Goal: Transaction & Acquisition: Purchase product/service

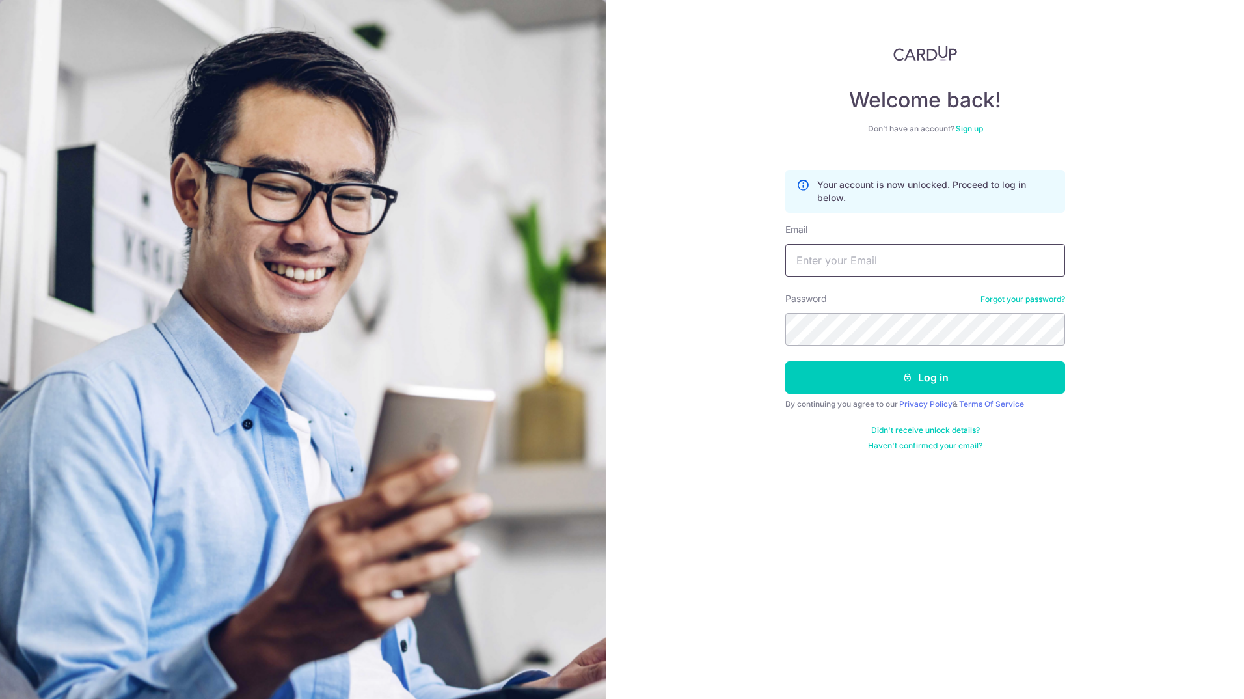
type input "jamesyeo007@hotmail.com"
click at [741, 327] on div "Welcome back! Don’t have an account? Sign up Your account is now unlocked. Proc…" at bounding box center [924, 349] width 637 height 699
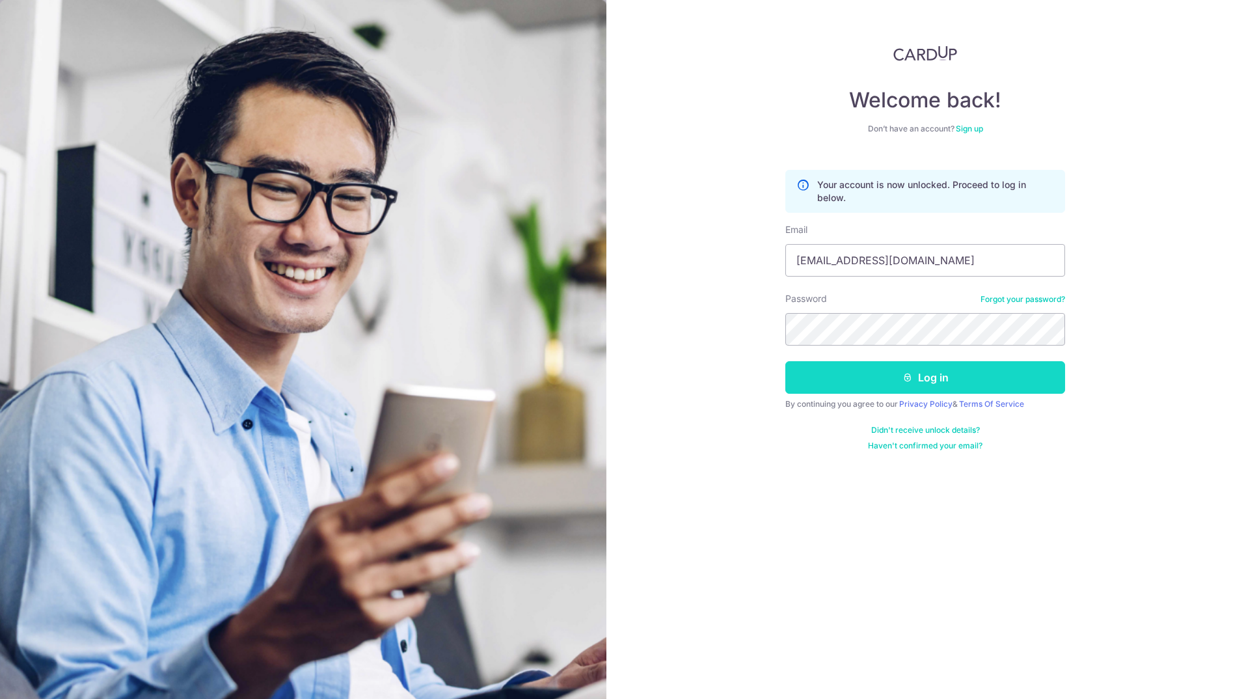
click at [1034, 379] on button "Log in" at bounding box center [925, 377] width 280 height 33
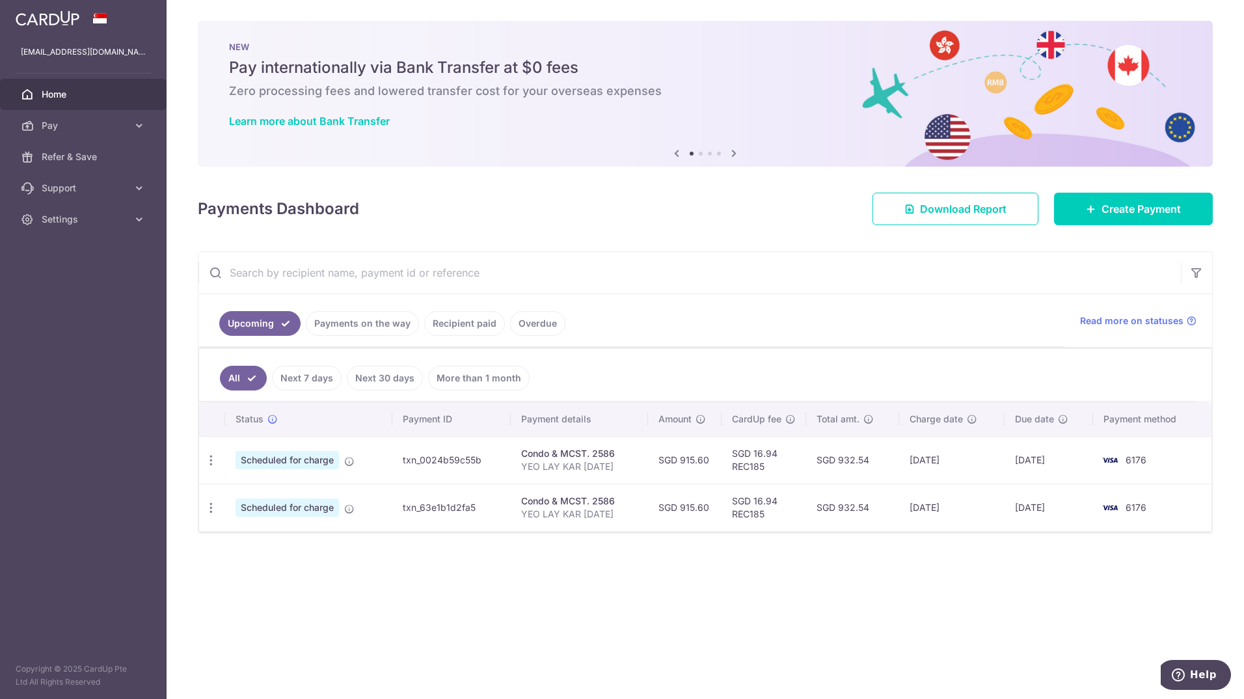
click at [479, 325] on link "Recipient paid" at bounding box center [464, 323] width 81 height 25
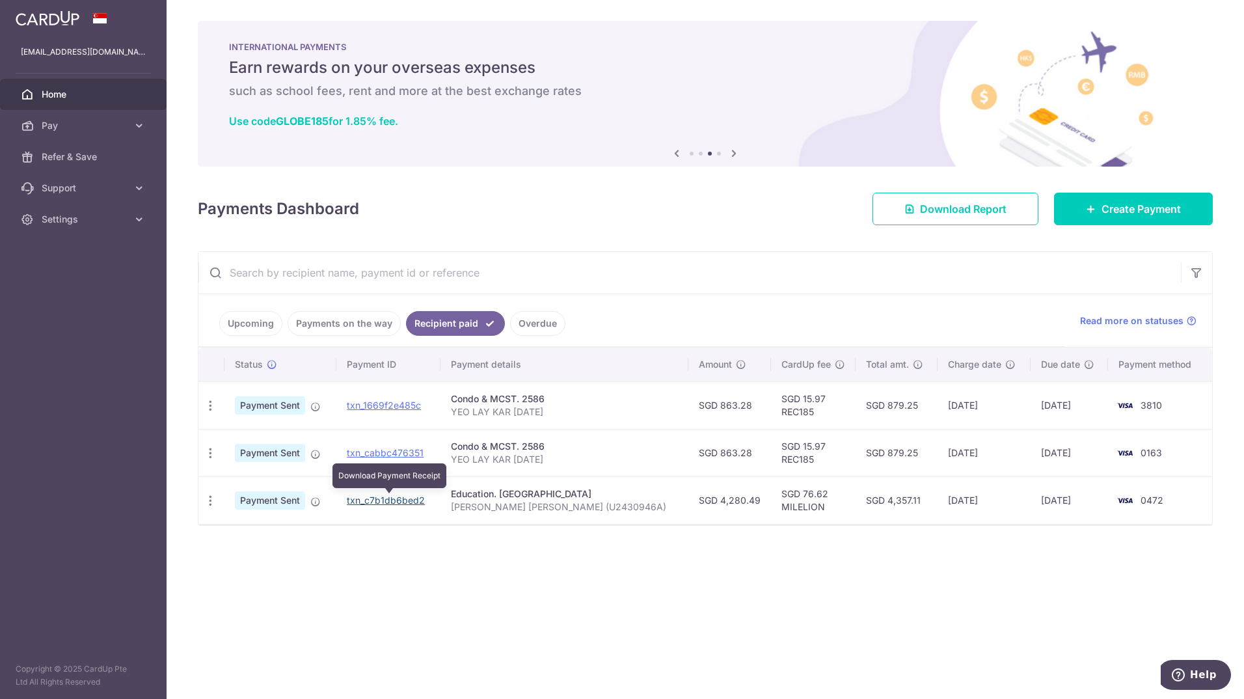
drag, startPoint x: 390, startPoint y: 500, endPoint x: 678, endPoint y: 60, distance: 525.5
click at [390, 500] on link "txn_c7b1db6bed2" at bounding box center [386, 499] width 78 height 11
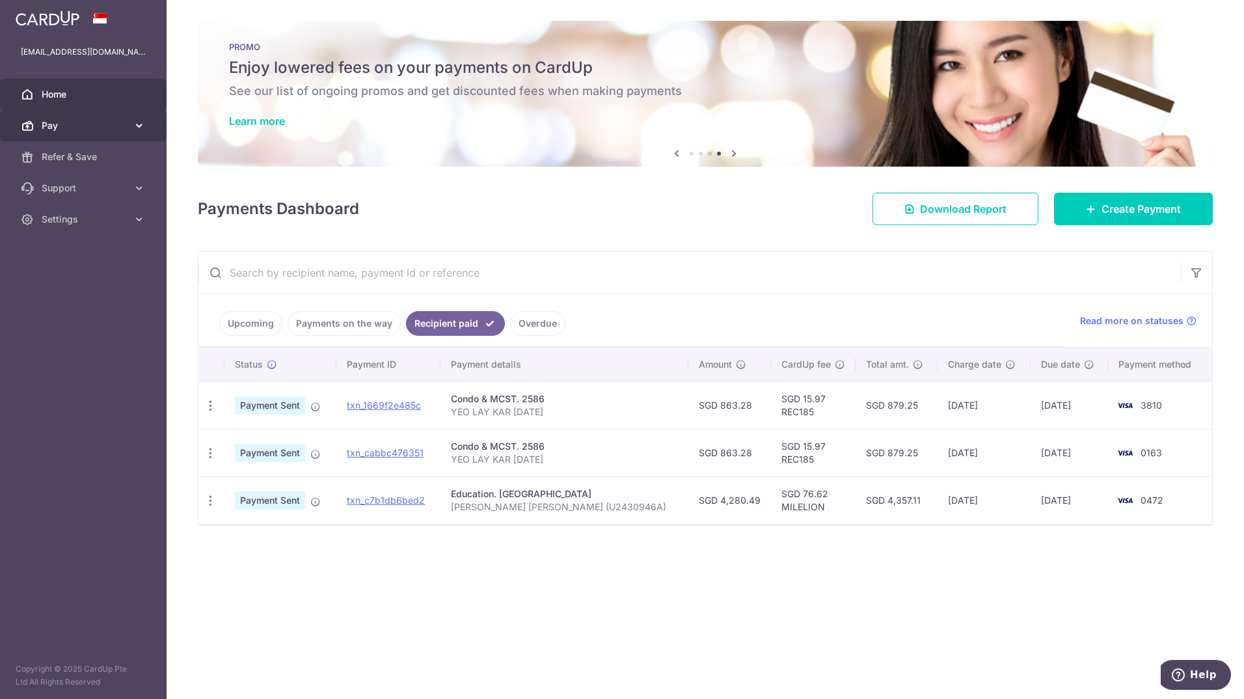
click at [66, 128] on span "Pay" at bounding box center [85, 125] width 86 height 13
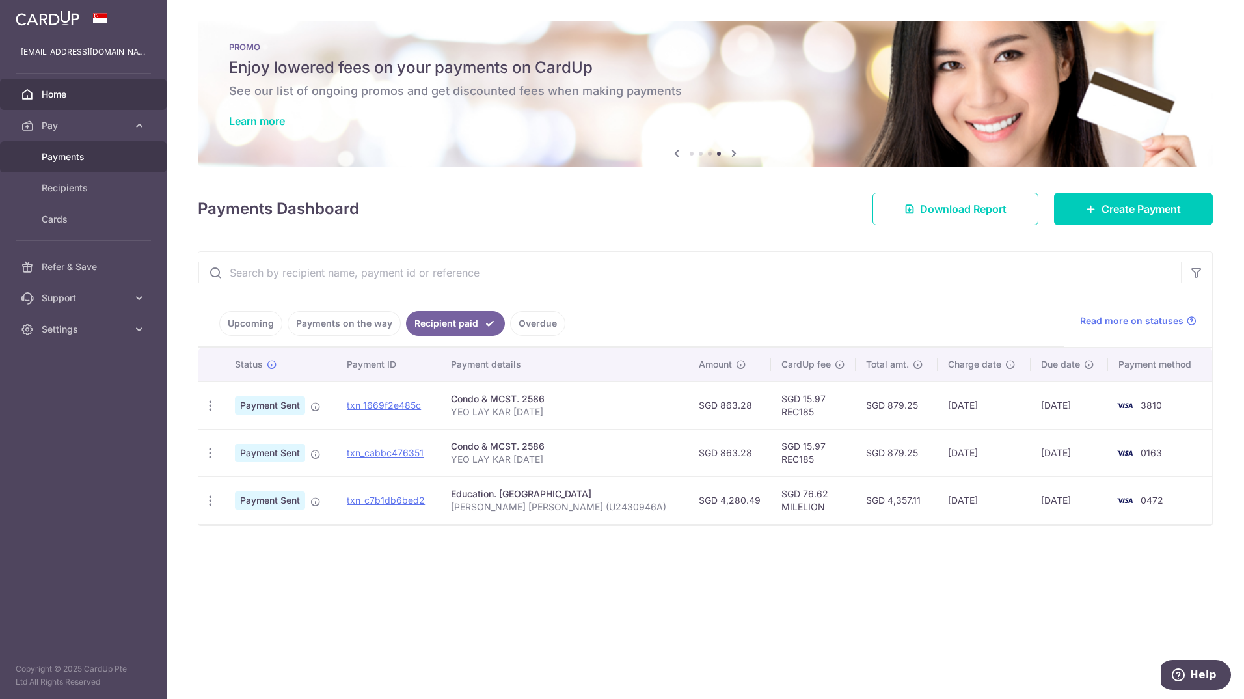
click at [61, 155] on span "Payments" at bounding box center [85, 156] width 86 height 13
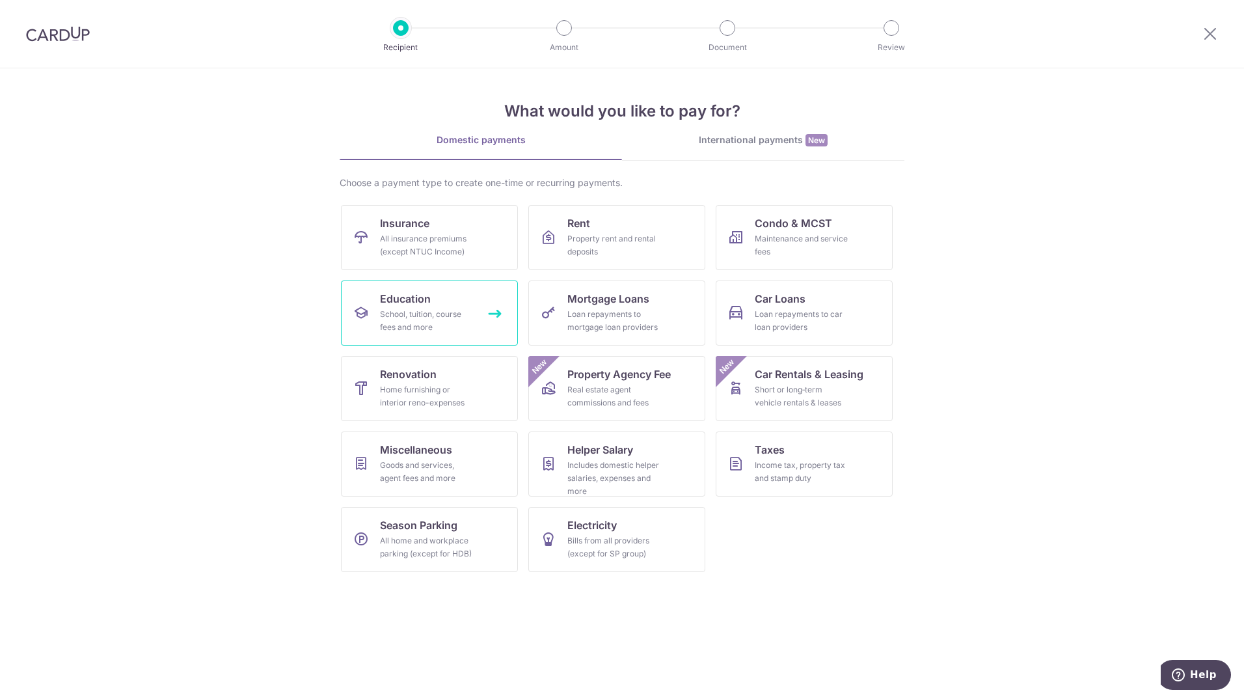
click at [410, 317] on div "School, tuition, course fees and more" at bounding box center [427, 321] width 94 height 26
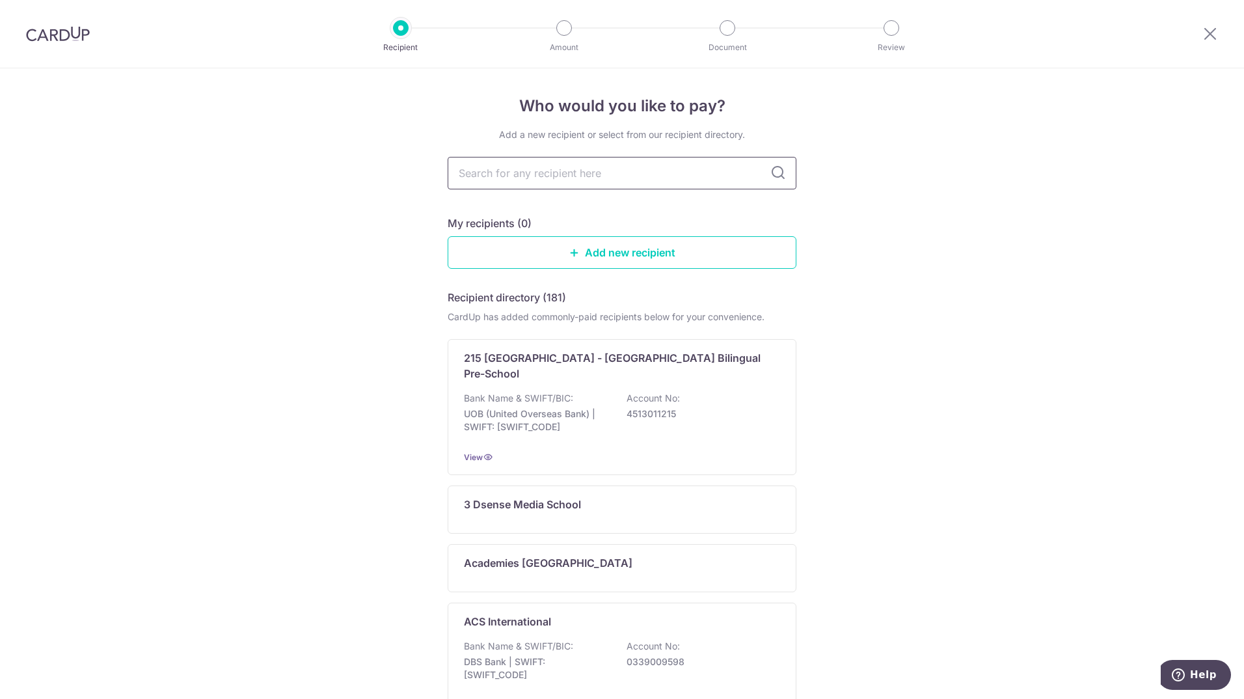
click at [730, 163] on input "text" at bounding box center [621, 173] width 349 height 33
click at [954, 407] on div "Who would you like to pay? Add a new recipient or select from our recipient dir…" at bounding box center [622, 638] width 1244 height 1140
click at [567, 181] on input "text" at bounding box center [621, 173] width 349 height 33
type input "nany"
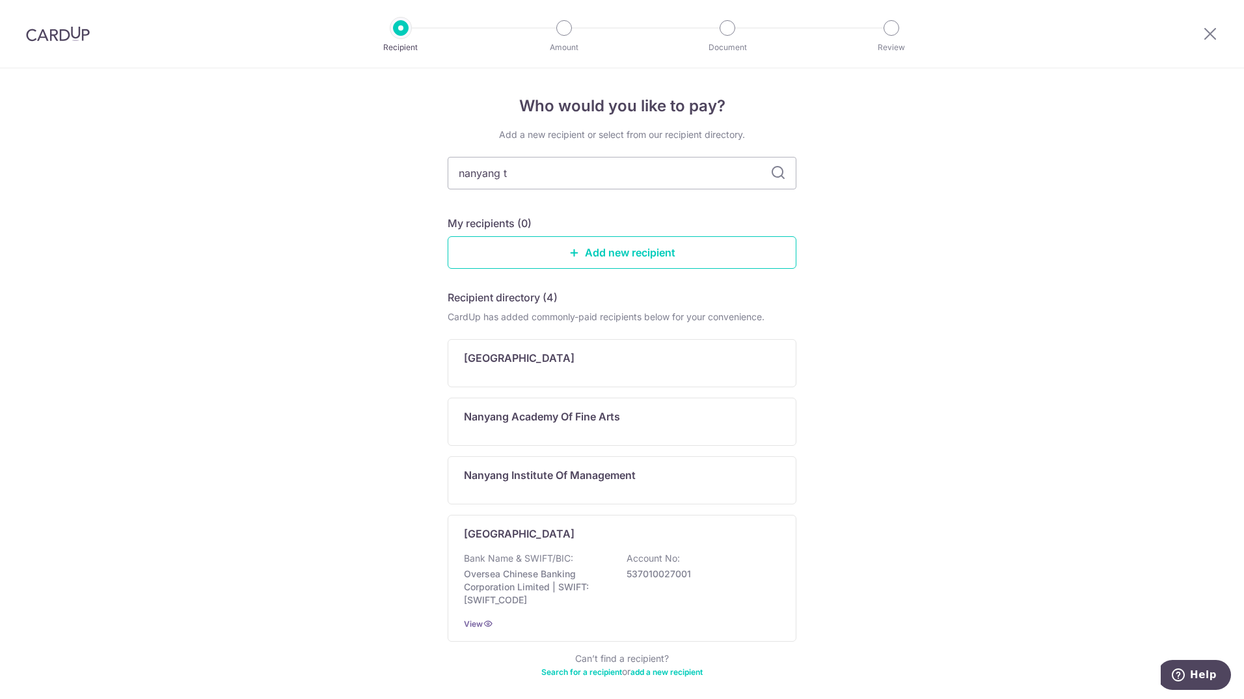
type input "nanyang te"
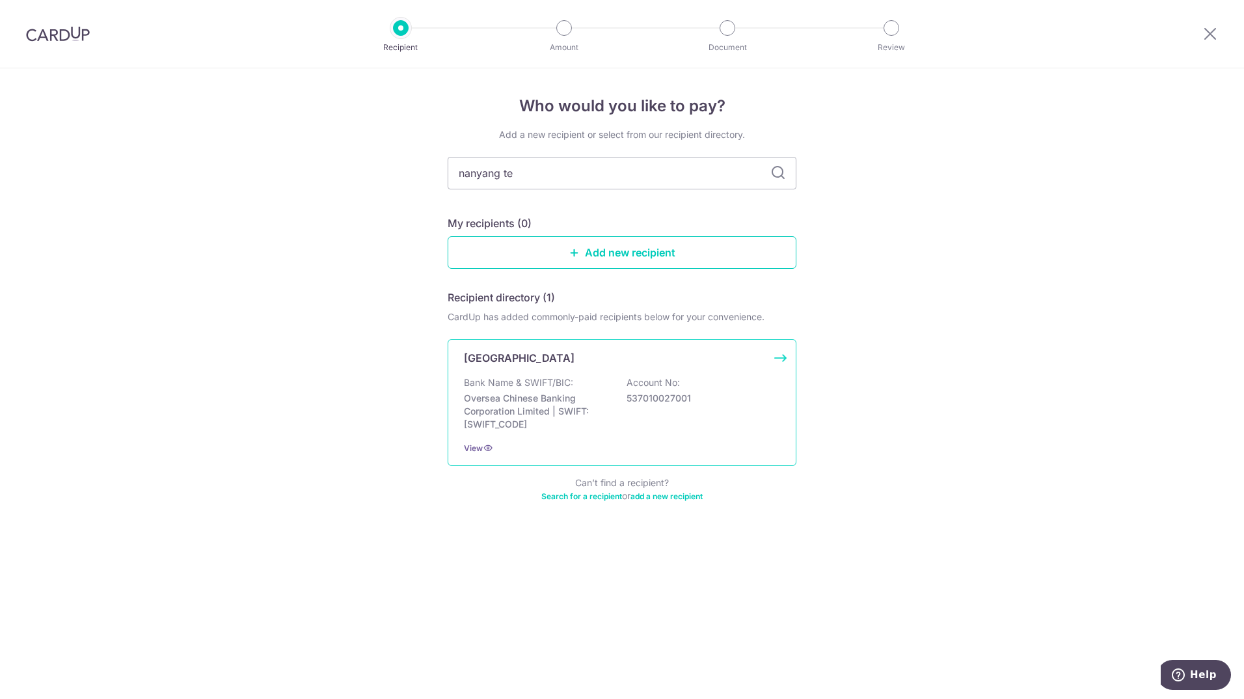
click at [596, 407] on p "Oversea Chinese Banking Corporation Limited | SWIFT: OCBCSGSGXXX" at bounding box center [537, 411] width 146 height 39
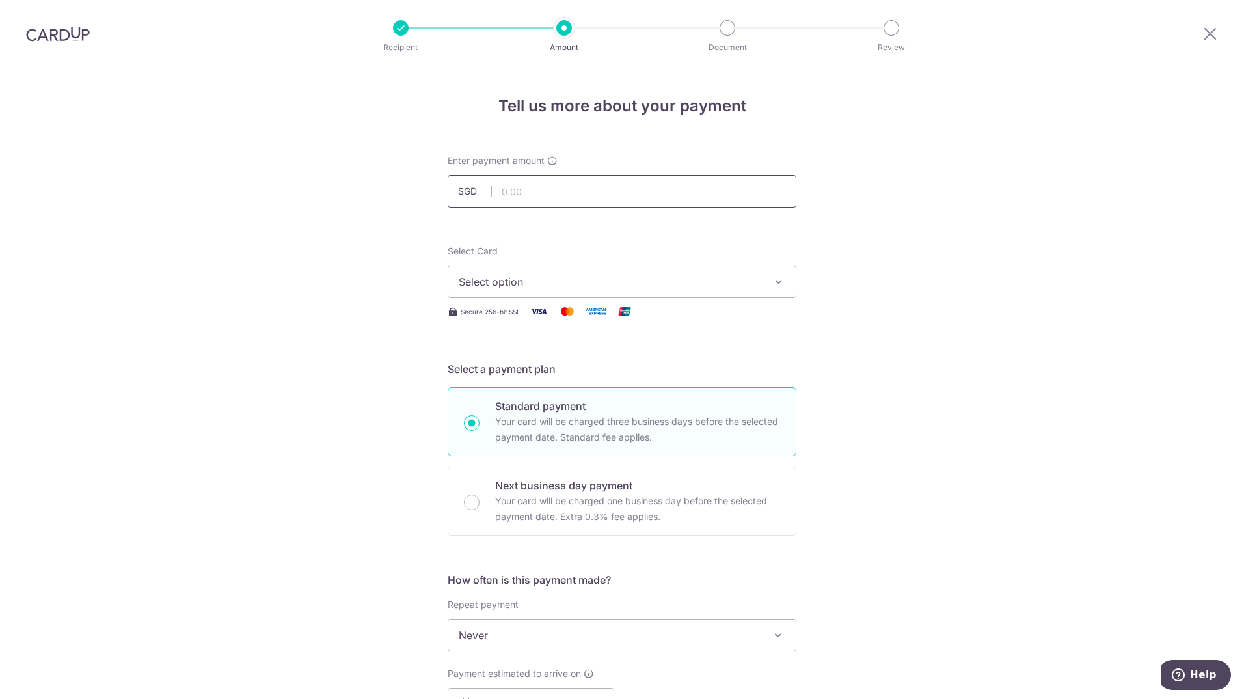
click at [542, 194] on input "text" at bounding box center [621, 191] width 349 height 33
type input "4,288.13"
click at [892, 190] on div "Tell us more about your payment Enter payment amount SGD 4,288.13 4288.13 Selec…" at bounding box center [622, 656] width 1244 height 1177
click at [751, 290] on button "Select option" at bounding box center [621, 281] width 349 height 33
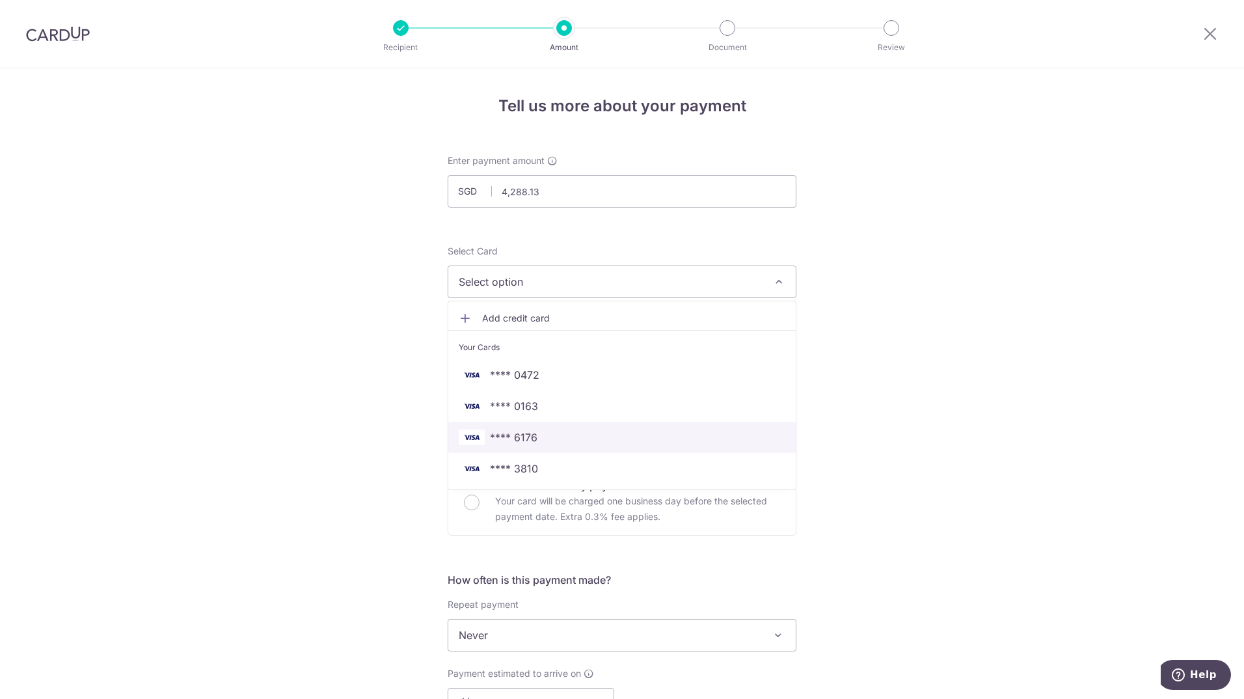
click at [541, 438] on span "**** 6176" at bounding box center [622, 437] width 327 height 16
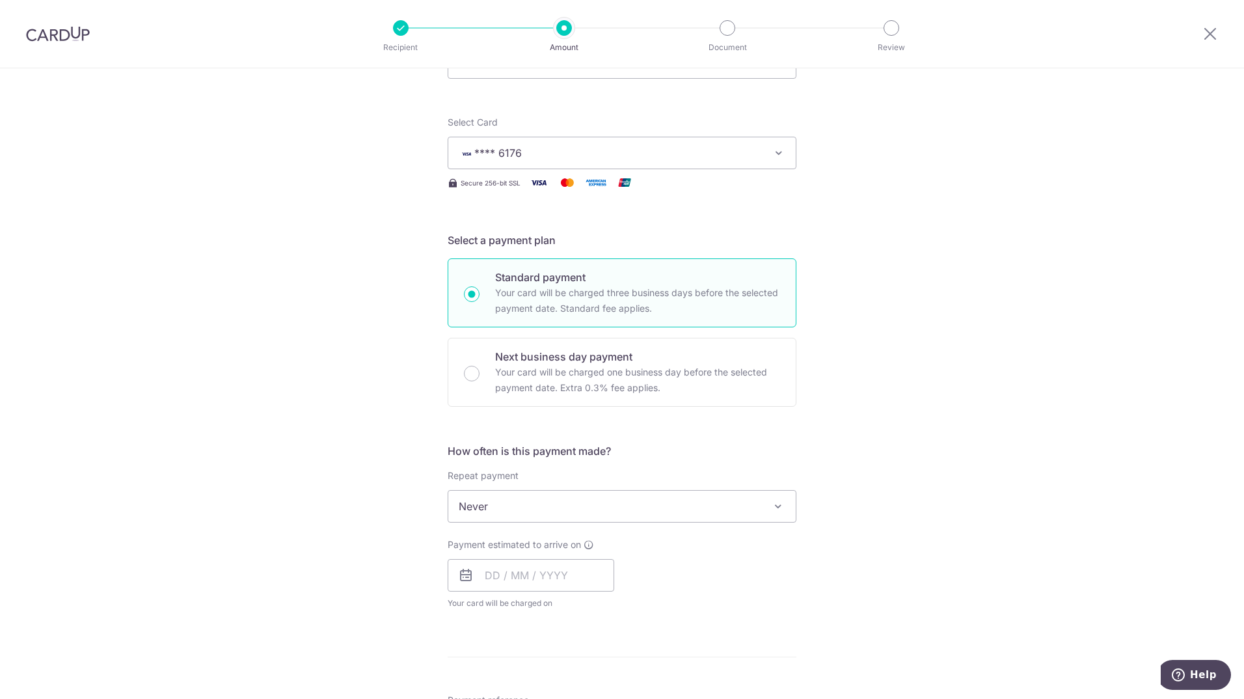
scroll to position [130, 0]
click at [771, 503] on span at bounding box center [778, 505] width 16 height 16
click at [766, 514] on span "Never" at bounding box center [621, 504] width 347 height 31
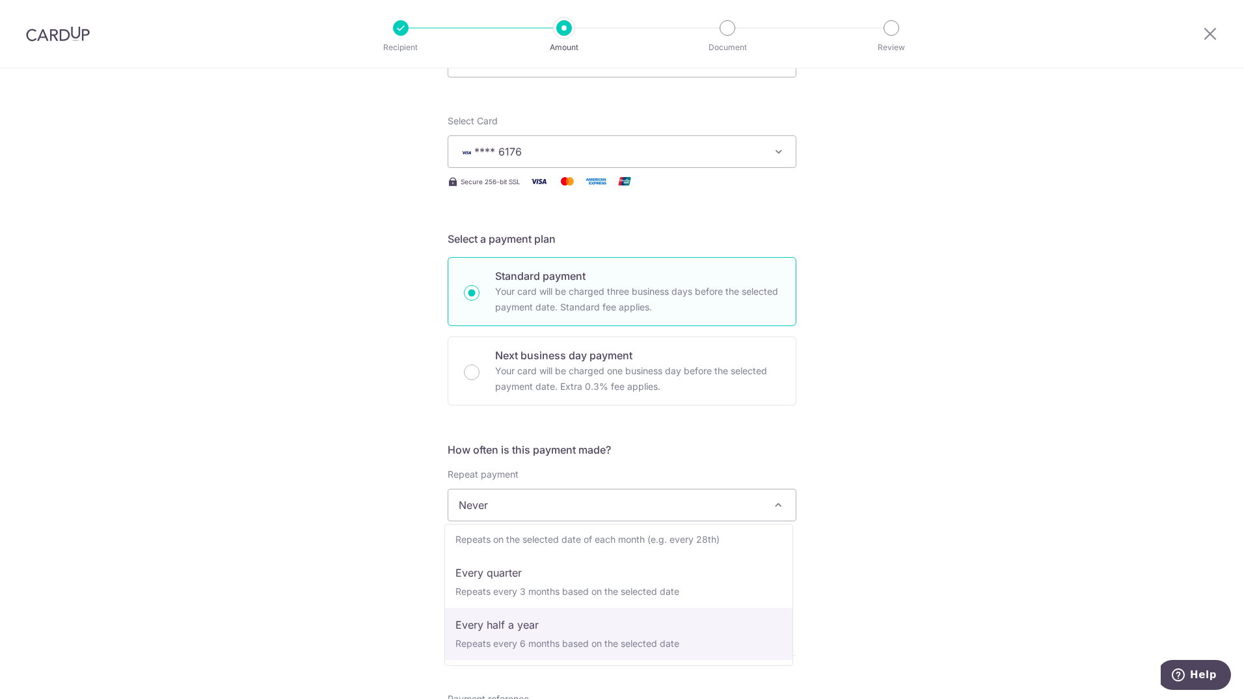
select select "5"
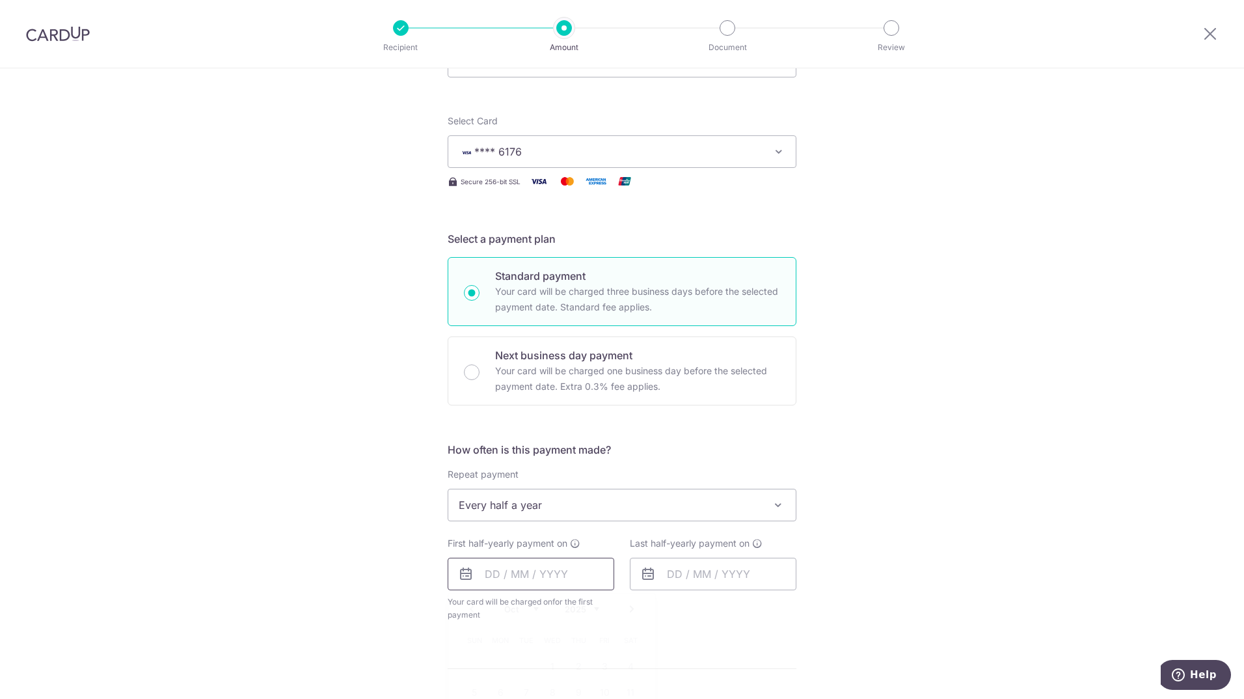
click at [533, 580] on input "text" at bounding box center [530, 573] width 167 height 33
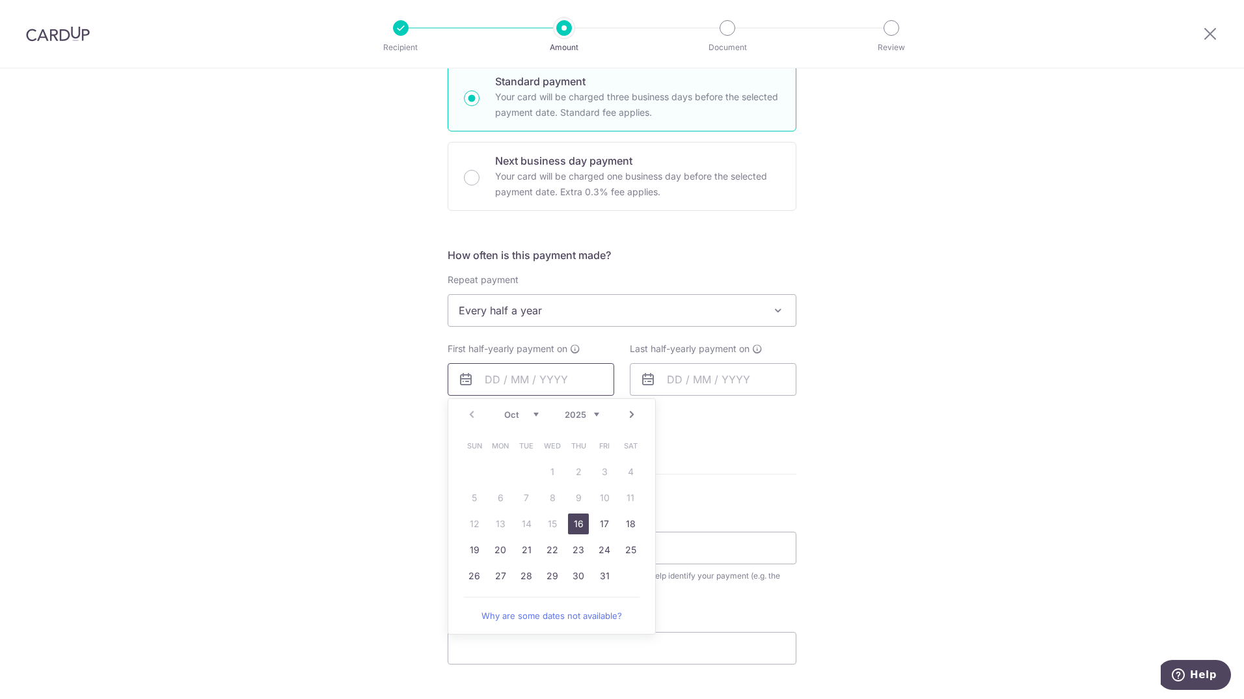
scroll to position [325, 0]
drag, startPoint x: 500, startPoint y: 576, endPoint x: 692, endPoint y: 426, distance: 243.3
click at [500, 576] on link "27" at bounding box center [500, 575] width 21 height 21
type input "[DATE]"
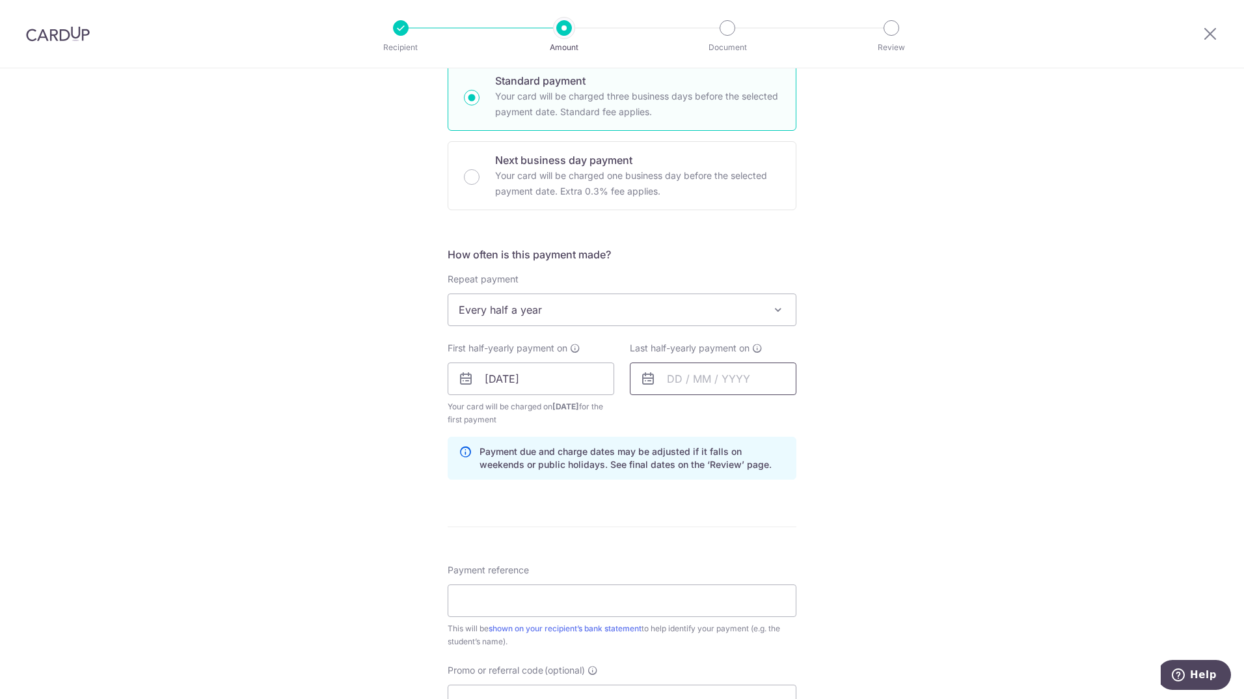
click at [690, 386] on input "text" at bounding box center [713, 378] width 167 height 33
click at [773, 414] on select "2025 2026 2027 2028 2029 2030 2031 2032 2033 2034 2035" at bounding box center [764, 413] width 34 height 10
click at [823, 342] on div "Tell us more about your payment Enter payment amount SGD 4,288.13 4288.13 Selec…" at bounding box center [622, 364] width 1244 height 1243
click at [709, 310] on span "Every half a year" at bounding box center [621, 309] width 347 height 31
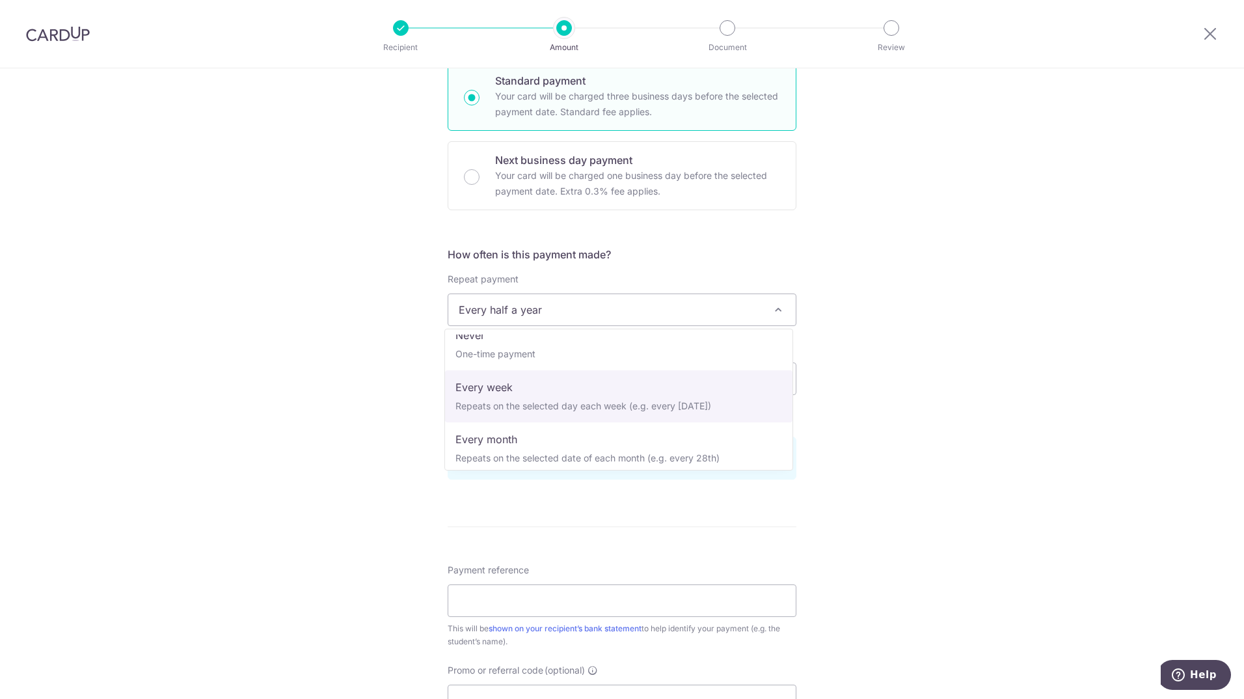
scroll to position [0, 0]
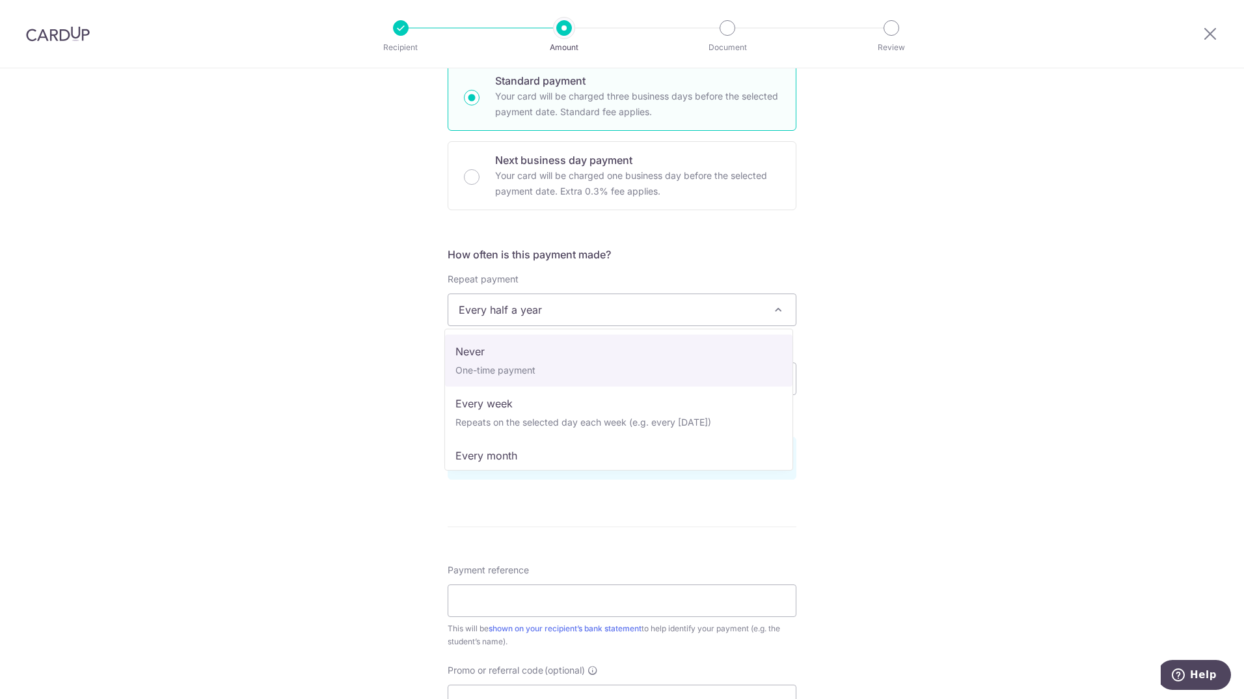
select select "1"
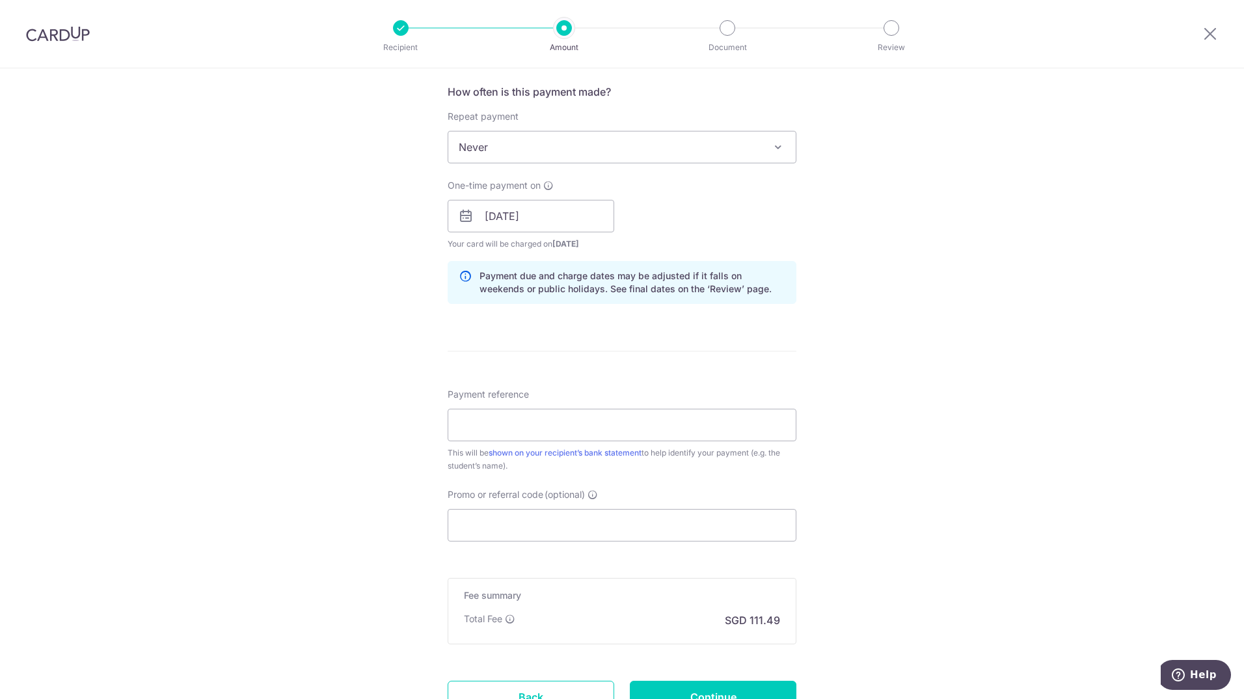
scroll to position [520, 0]
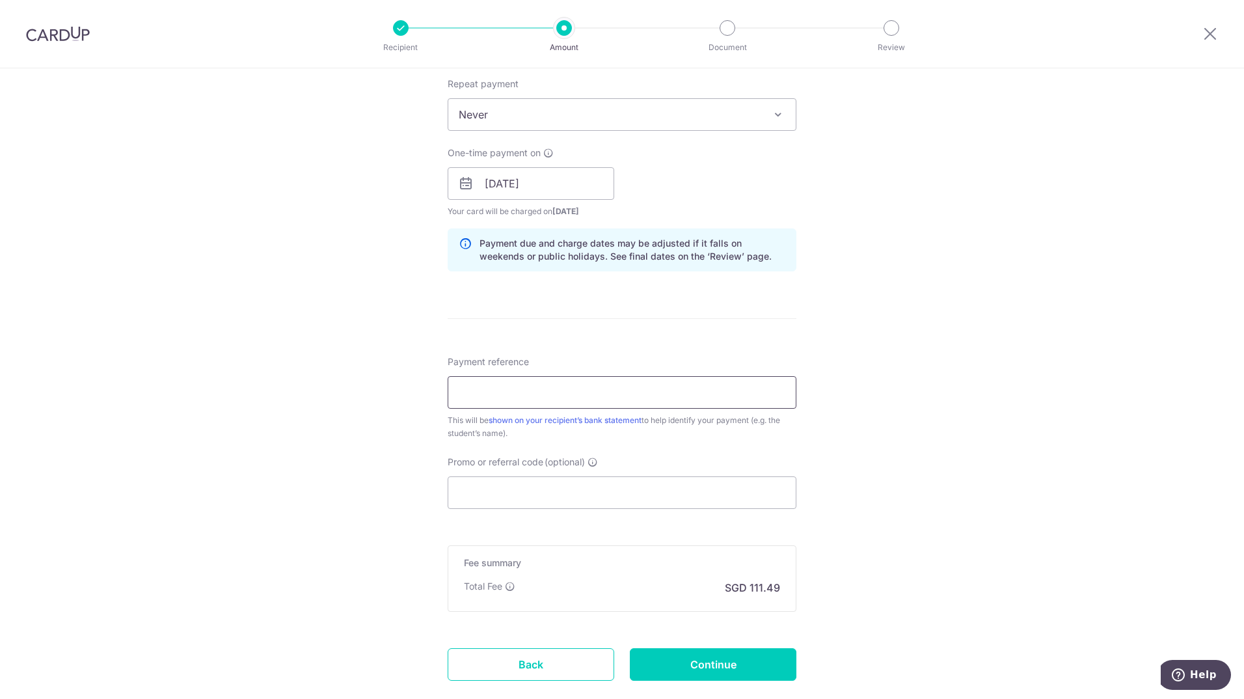
click at [551, 401] on input "Payment reference" at bounding box center [621, 392] width 349 height 33
click at [751, 490] on input "Promo or referral code (optional)" at bounding box center [621, 492] width 349 height 33
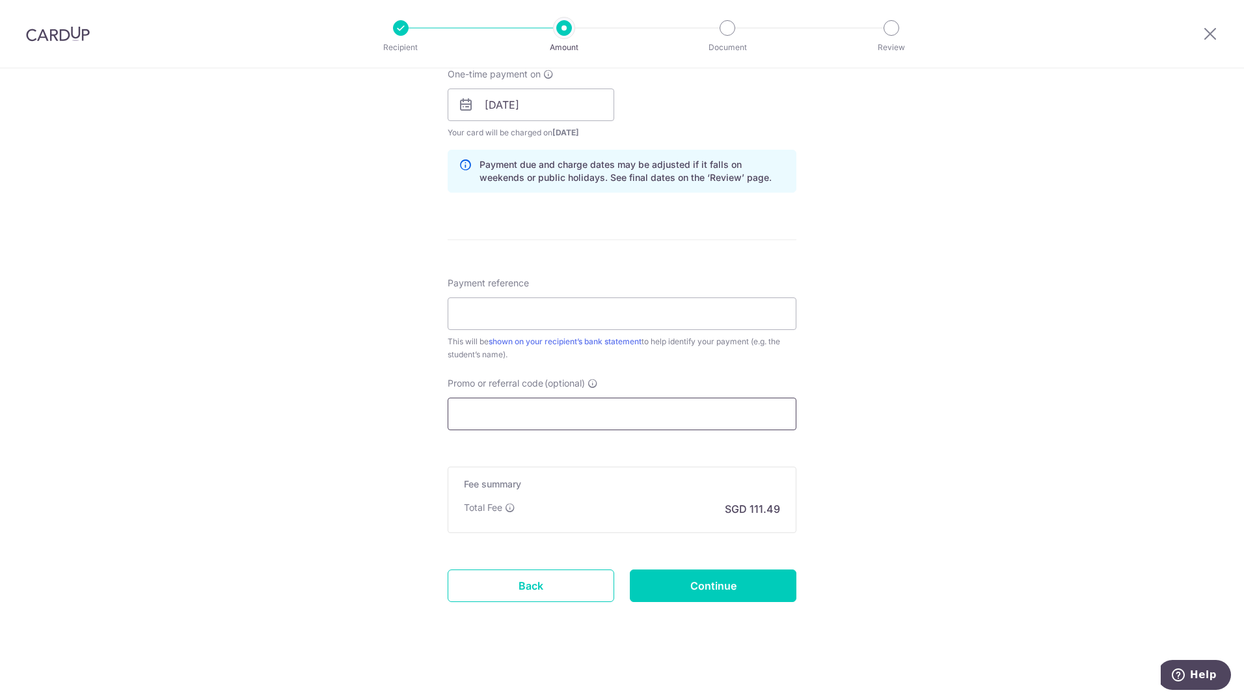
scroll to position [600, 0]
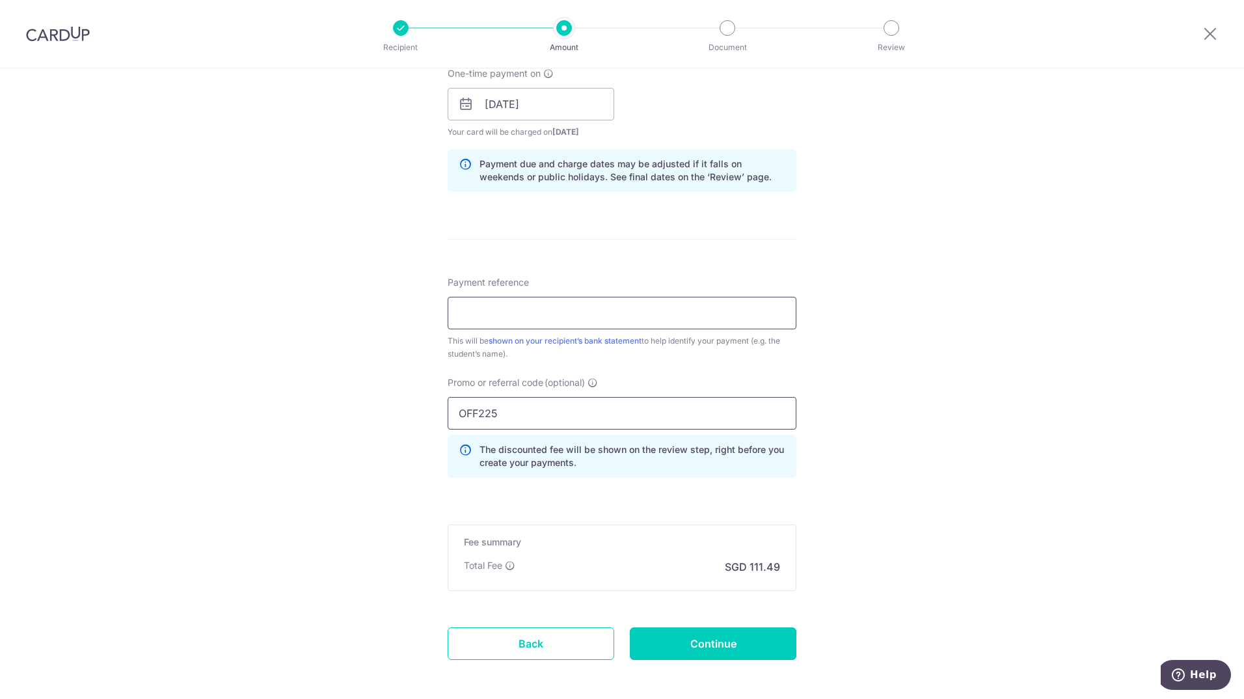
type input "OFF225"
click at [535, 311] on input "Payment reference" at bounding box center [621, 313] width 349 height 33
type input "[PERSON_NAME] [PERSON_NAME] (U2430946A)"
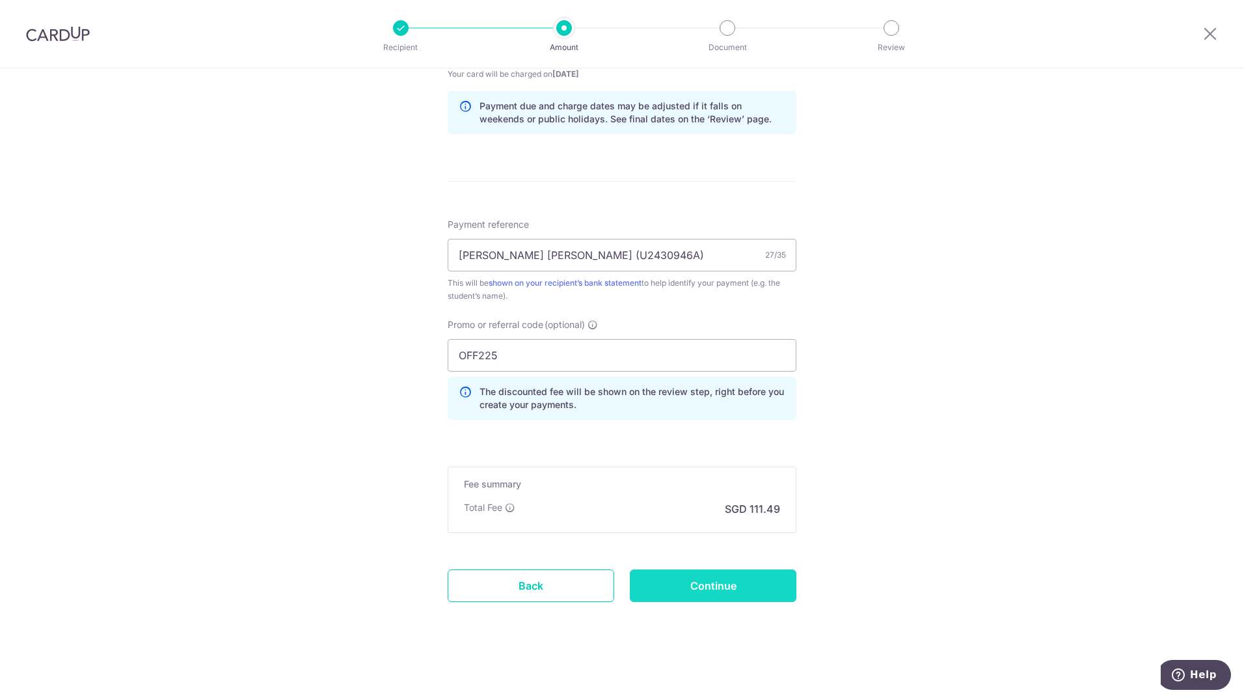
scroll to position [658, 0]
click at [710, 581] on input "Continue" at bounding box center [713, 584] width 167 height 33
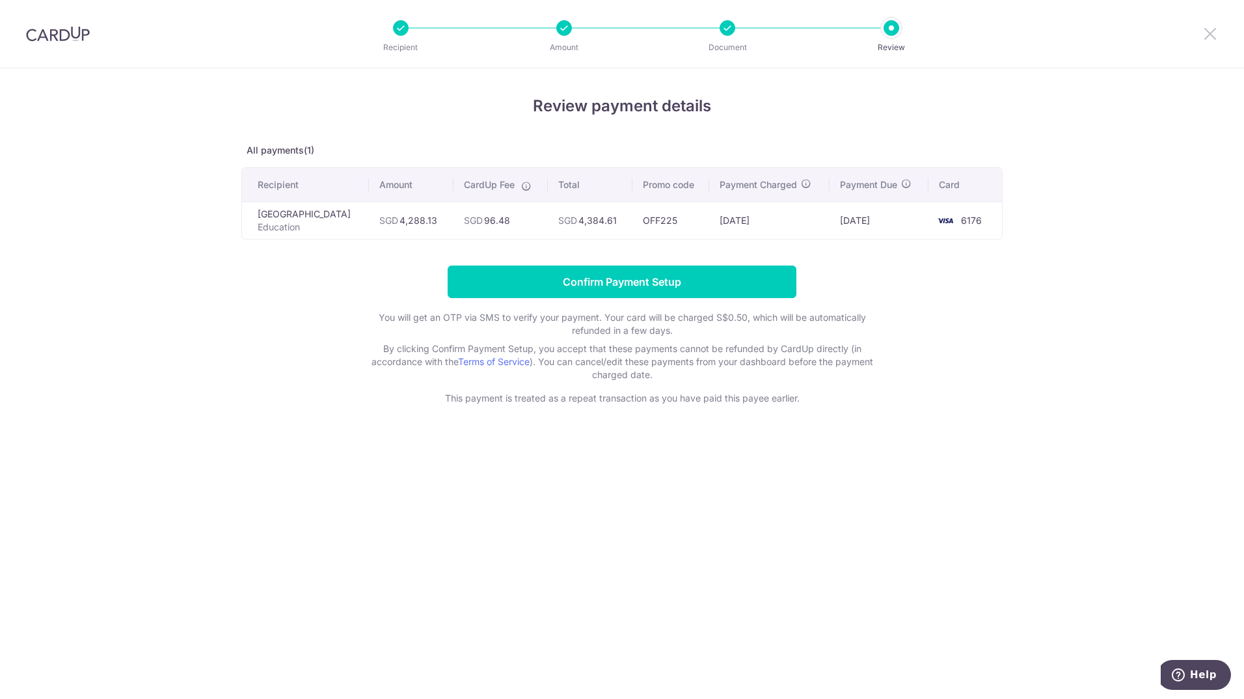
drag, startPoint x: 1215, startPoint y: 36, endPoint x: 688, endPoint y: 87, distance: 529.3
click at [1215, 36] on icon at bounding box center [1210, 33] width 16 height 16
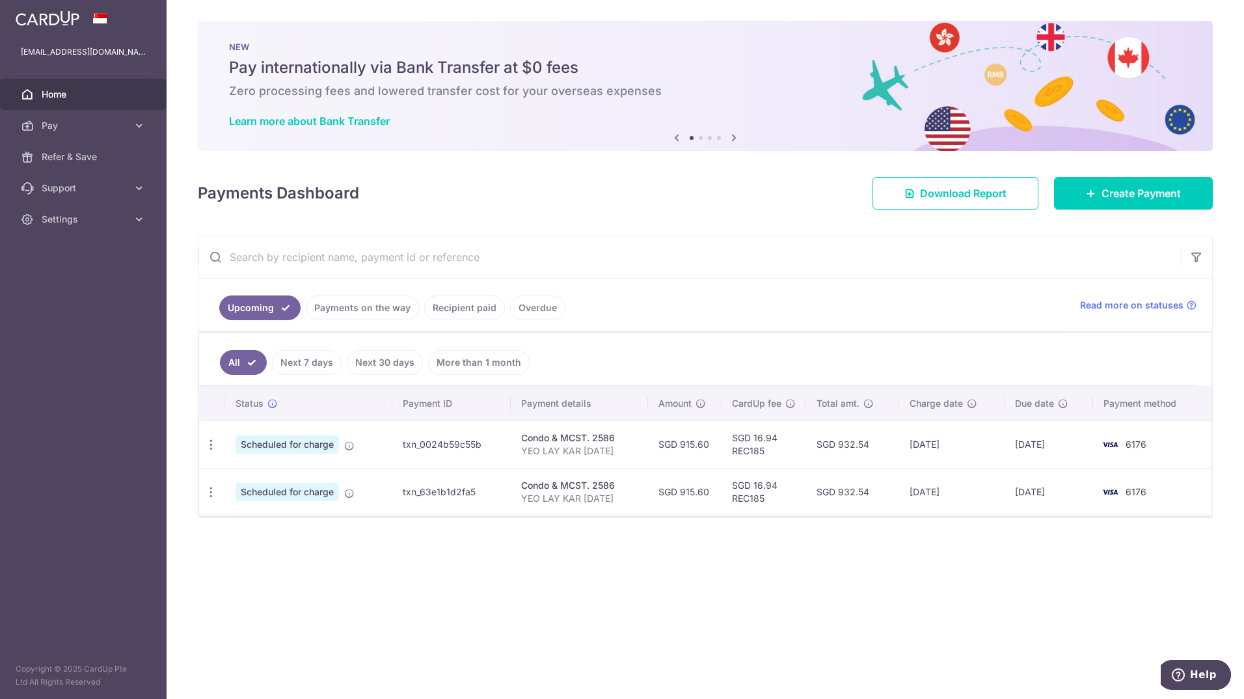
click at [459, 300] on link "Recipient paid" at bounding box center [464, 307] width 81 height 25
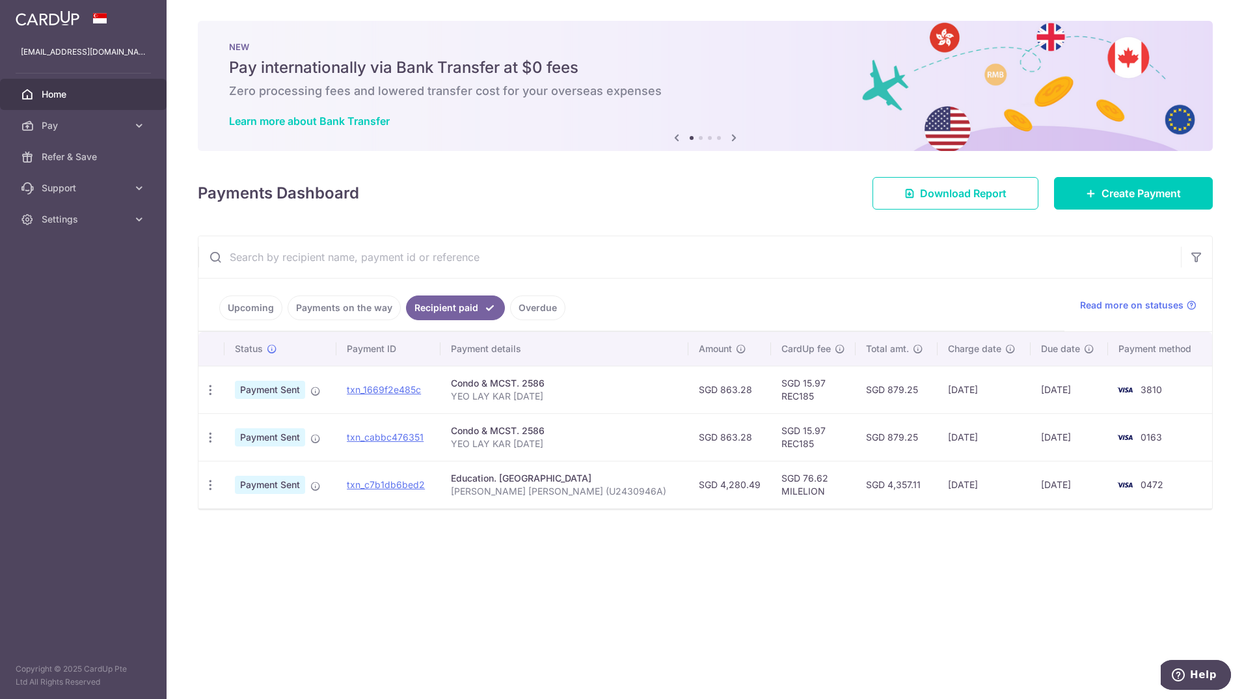
click at [539, 596] on div "× Pause Schedule Pause all future payments in this series Pause just this one p…" at bounding box center [705, 349] width 1077 height 699
